Goal: Transaction & Acquisition: Purchase product/service

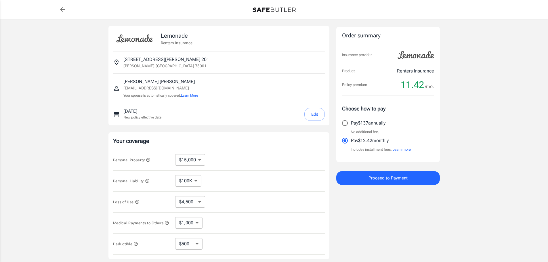
select select "15000"
select select "500"
click at [167, 60] on p "14500 Marsh Lane 201" at bounding box center [166, 59] width 86 height 7
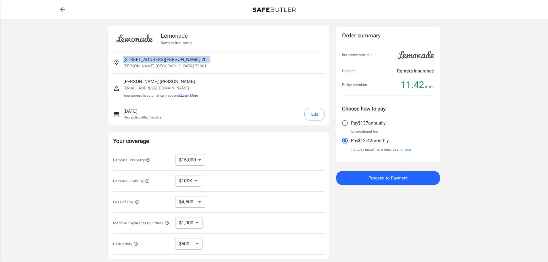
click at [179, 58] on div "14500 Marsh Lane 201 Addison , TX 75001" at bounding box center [219, 62] width 212 height 13
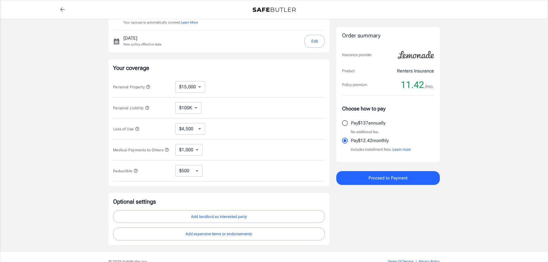
scroll to position [86, 0]
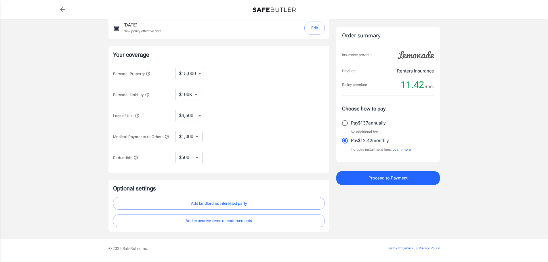
click at [402, 179] on span "Proceed to Payment" at bounding box center [388, 177] width 39 height 7
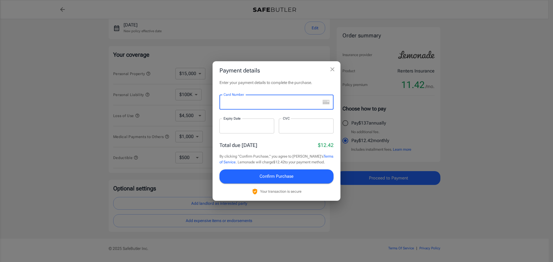
click at [336, 71] on button "close" at bounding box center [332, 70] width 12 height 12
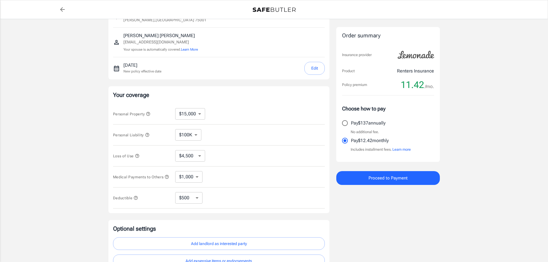
scroll to position [0, 0]
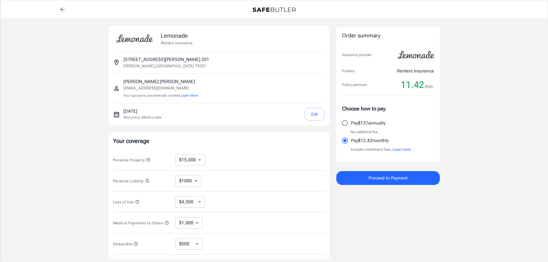
click at [409, 188] on div "Order summary Insurance provider Product Renters Insurance Policy premium 11.42…" at bounding box center [388, 172] width 104 height 292
click at [405, 182] on span "Proceed to Payment" at bounding box center [388, 177] width 39 height 7
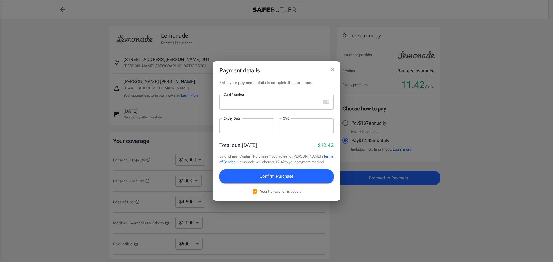
click at [448, 81] on div "Payment details Enter your payment details to complete the purchase. Card Numbe…" at bounding box center [276, 131] width 553 height 262
click at [451, 127] on div "Payment details Enter your payment details to complete the purchase. Card Numbe…" at bounding box center [276, 131] width 553 height 262
click at [337, 69] on button "close" at bounding box center [332, 70] width 12 height 12
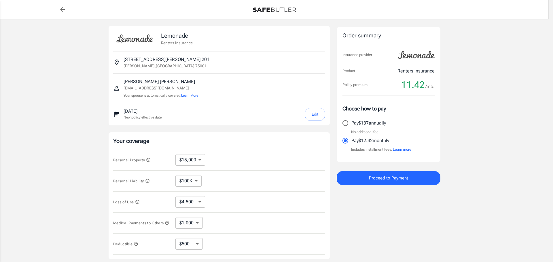
click at [336, 69] on div "Lemonade Renters Insurance 14500 Marsh Lane 201 Addison , TX 75001 Carlos Marti…" at bounding box center [275, 172] width 332 height 292
click at [380, 177] on span "Proceed to Payment" at bounding box center [388, 177] width 39 height 7
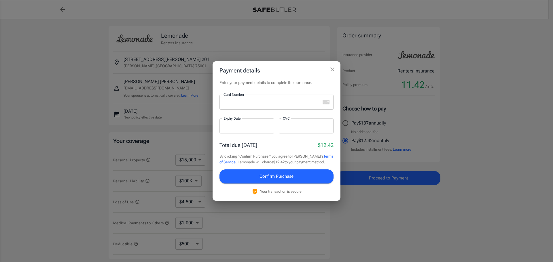
click at [285, 98] on div at bounding box center [269, 102] width 101 height 15
click at [335, 69] on icon "close" at bounding box center [332, 69] width 7 height 7
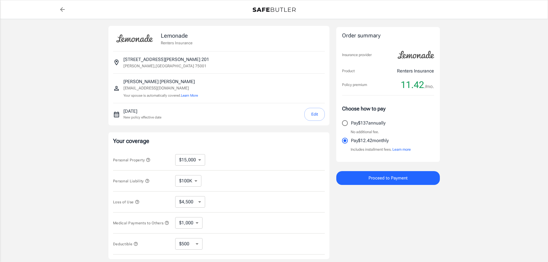
click at [447, 131] on div "Lemonade Renters Insurance 14500 Marsh Lane 201 Addison , TX 75001 Carlos Marti…" at bounding box center [274, 172] width 345 height 306
click at [310, 115] on button "Edit" at bounding box center [315, 114] width 20 height 13
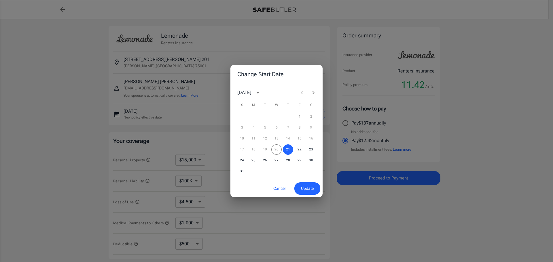
click at [191, 112] on div "Change Start Date August 2025 S M T W T F S 1 2 3 4 5 6 7 8 9 10 11 12 13 14 15…" at bounding box center [276, 131] width 553 height 262
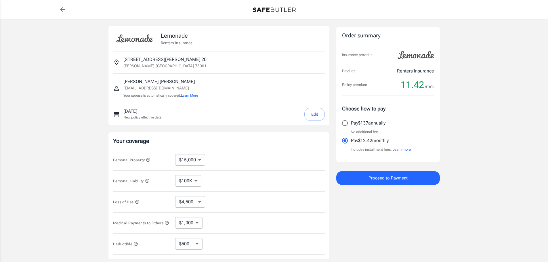
click at [308, 116] on button "Edit" at bounding box center [315, 114] width 20 height 13
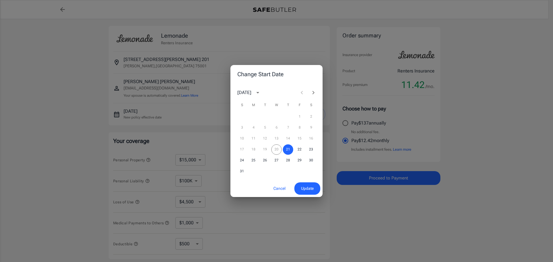
click at [202, 121] on div "Change Start Date August 2025 S M T W T F S 1 2 3 4 5 6 7 8 9 10 11 12 13 14 15…" at bounding box center [276, 131] width 553 height 262
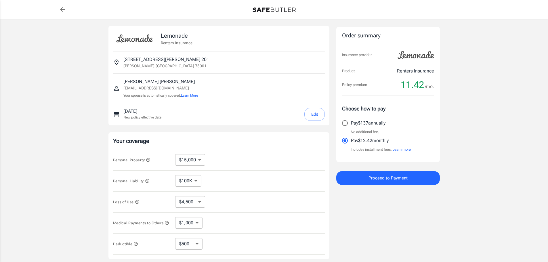
click at [61, 9] on icon "back to quotes" at bounding box center [62, 9] width 5 height 5
select select "15000"
select select "500"
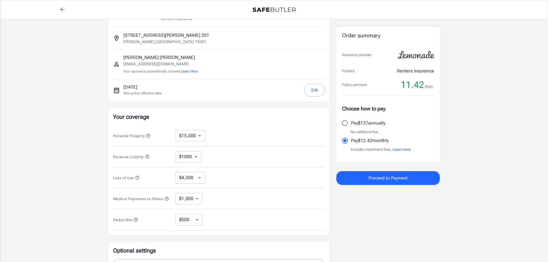
scroll to position [106, 0]
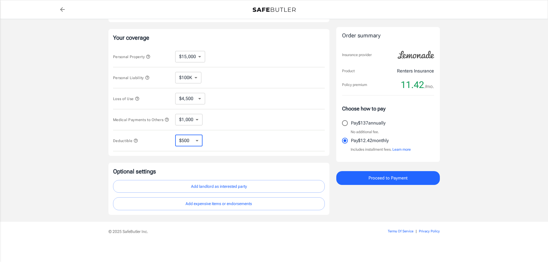
click at [198, 140] on select "$250 $500 $1,000 $2,500" at bounding box center [188, 141] width 27 height 12
click at [237, 161] on div "Lemonade Renters Insurance [STREET_ADDRESS][GEOGRAPHIC_DATA][PERSON_NAME][PERSO…" at bounding box center [219, 69] width 221 height 292
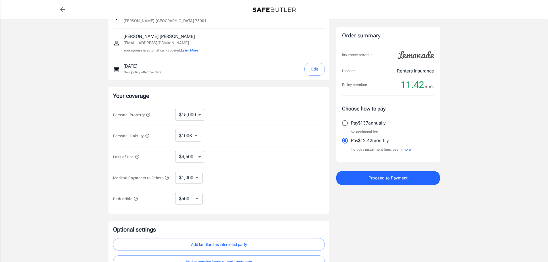
scroll to position [0, 0]
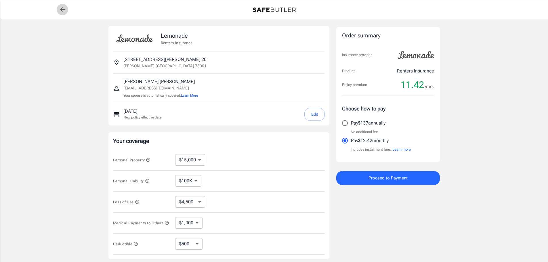
click at [62, 11] on icon "back to quotes" at bounding box center [62, 9] width 7 height 7
